Goal: Information Seeking & Learning: Learn about a topic

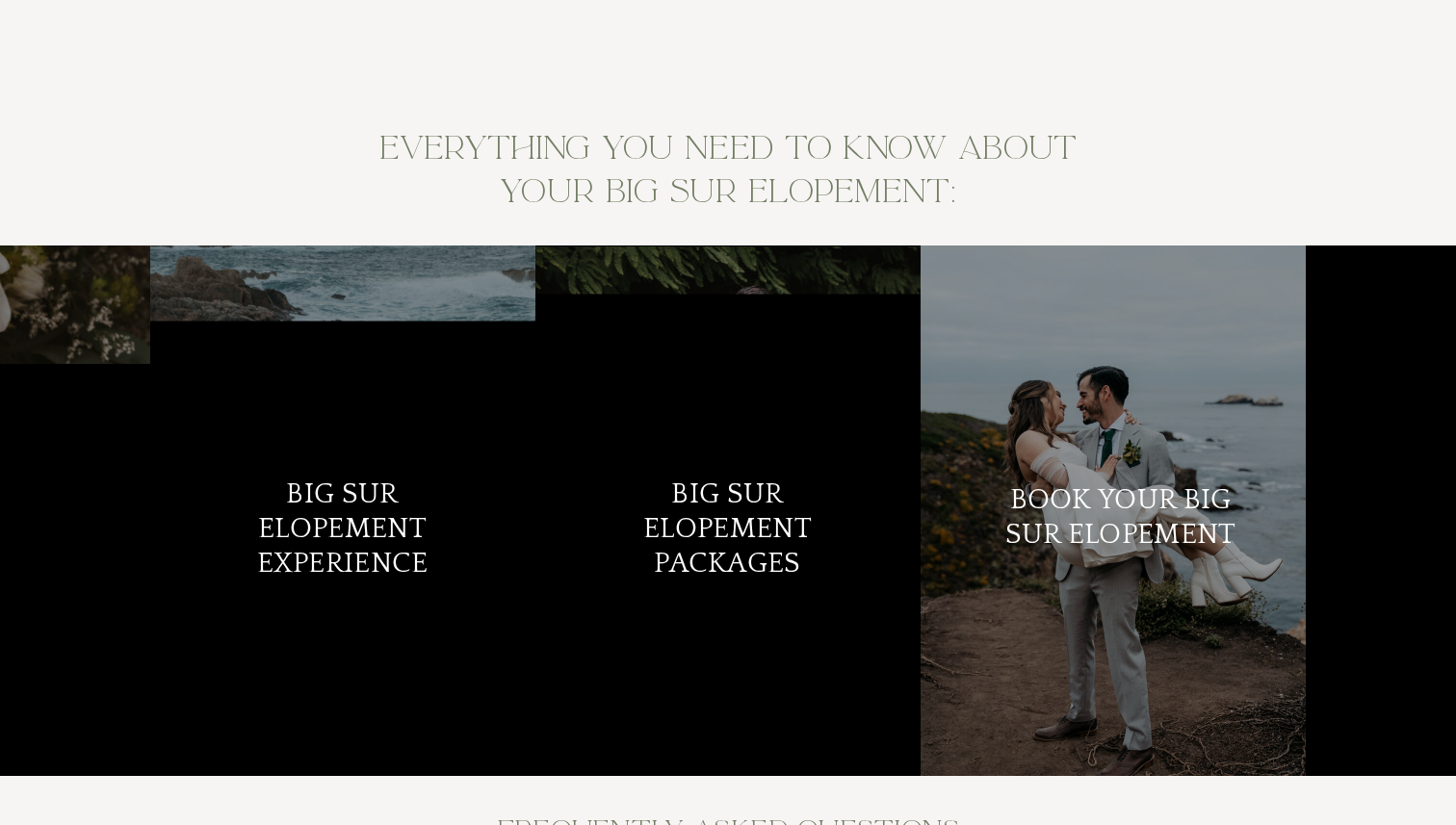
scroll to position [7613, 0]
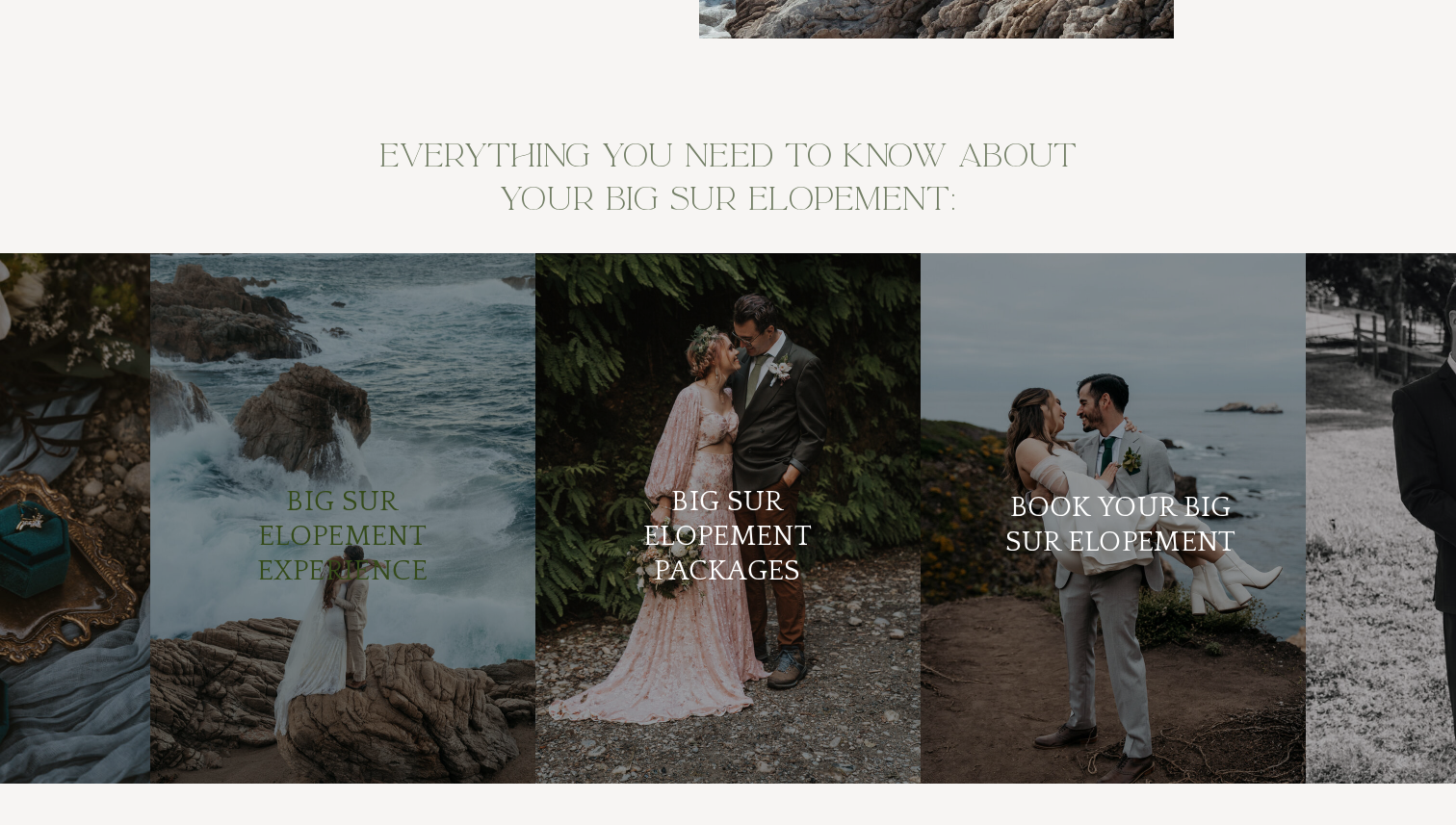
click at [374, 560] on h2 "Big Sur Elopement Experience" at bounding box center [342, 538] width 234 height 105
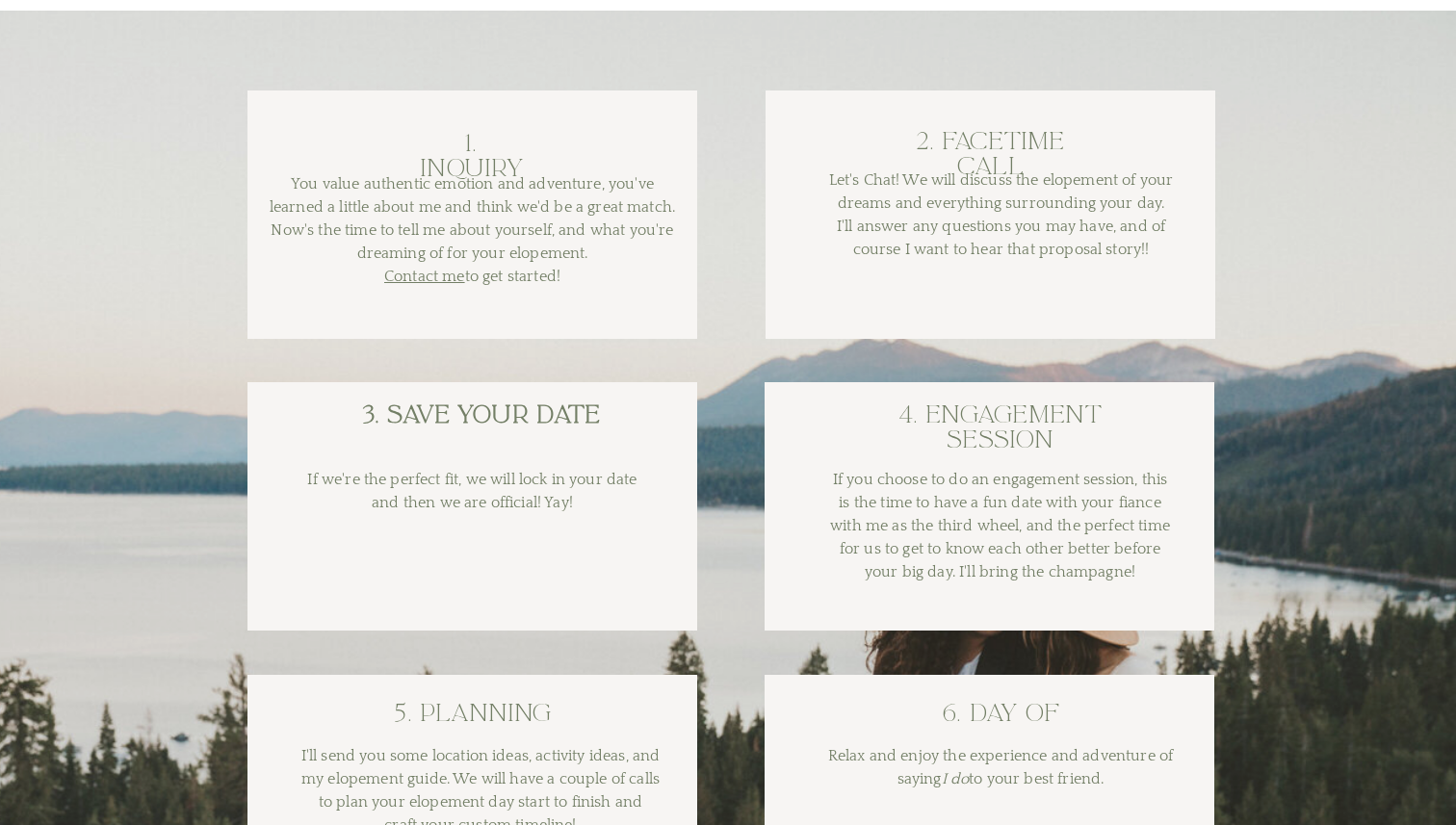
scroll to position [3527, 0]
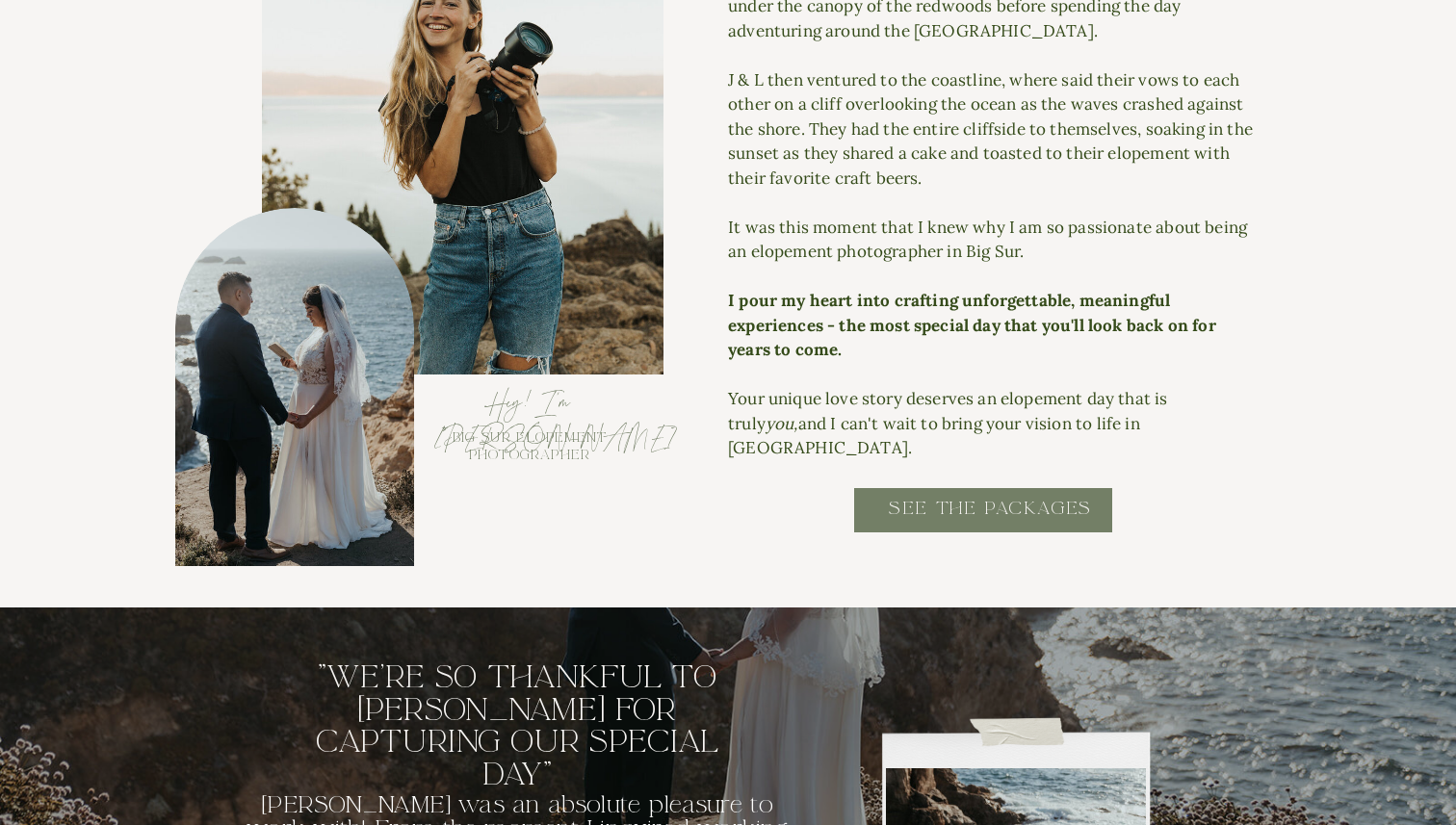
scroll to position [2080, 0]
